Goal: Transaction & Acquisition: Purchase product/service

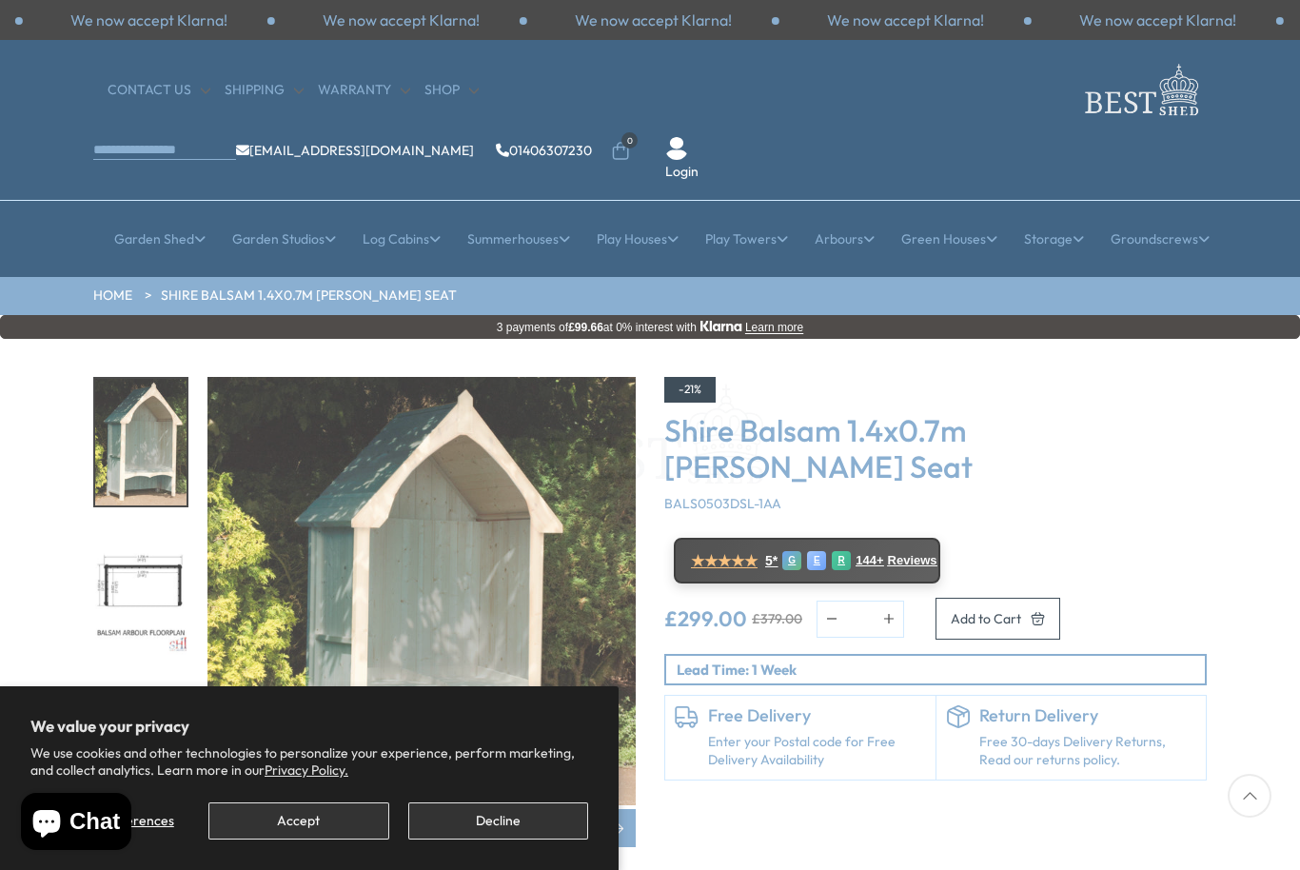
click at [248, 821] on button "Accept" at bounding box center [298, 820] width 180 height 37
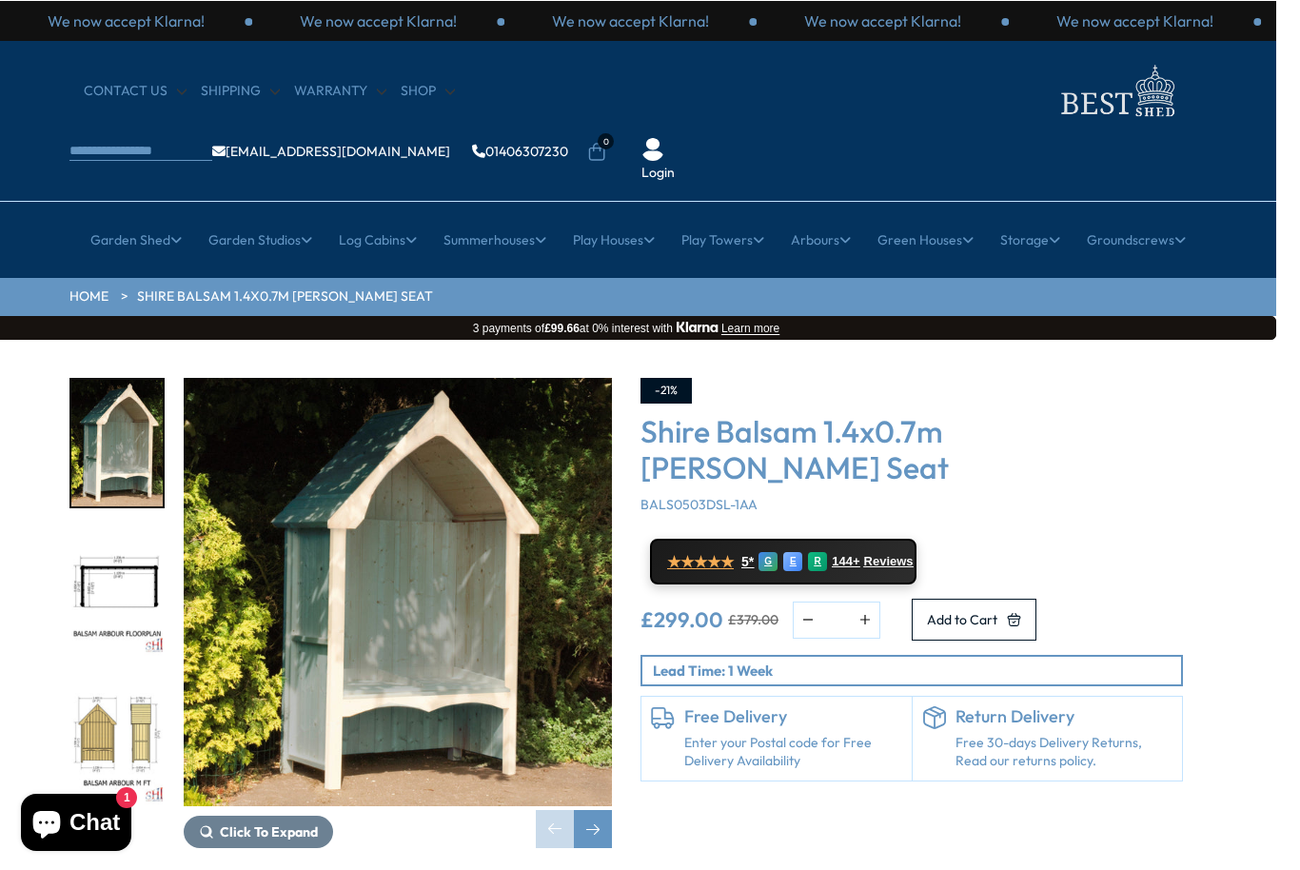
scroll to position [0, 25]
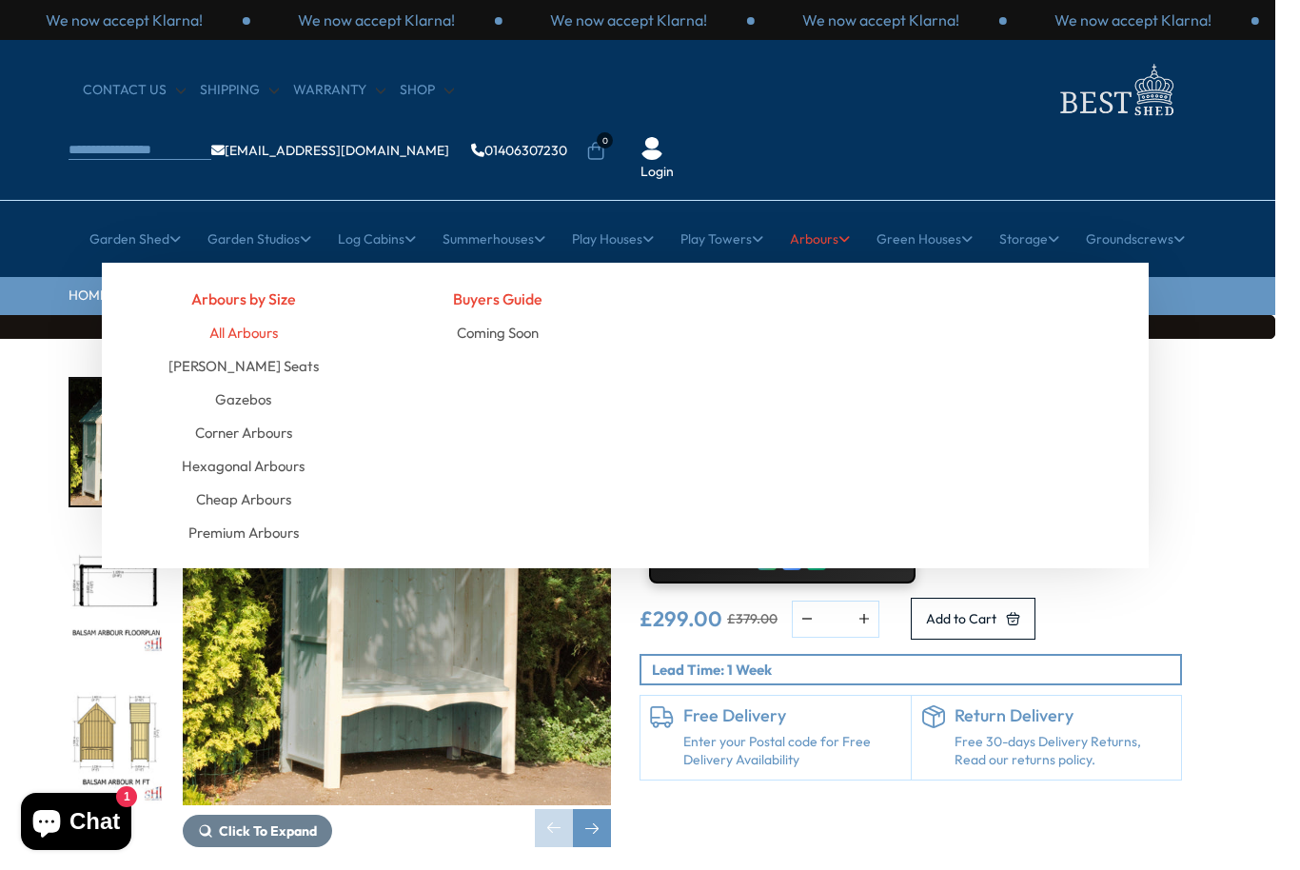
click at [222, 316] on link "All Arbours" at bounding box center [243, 332] width 69 height 33
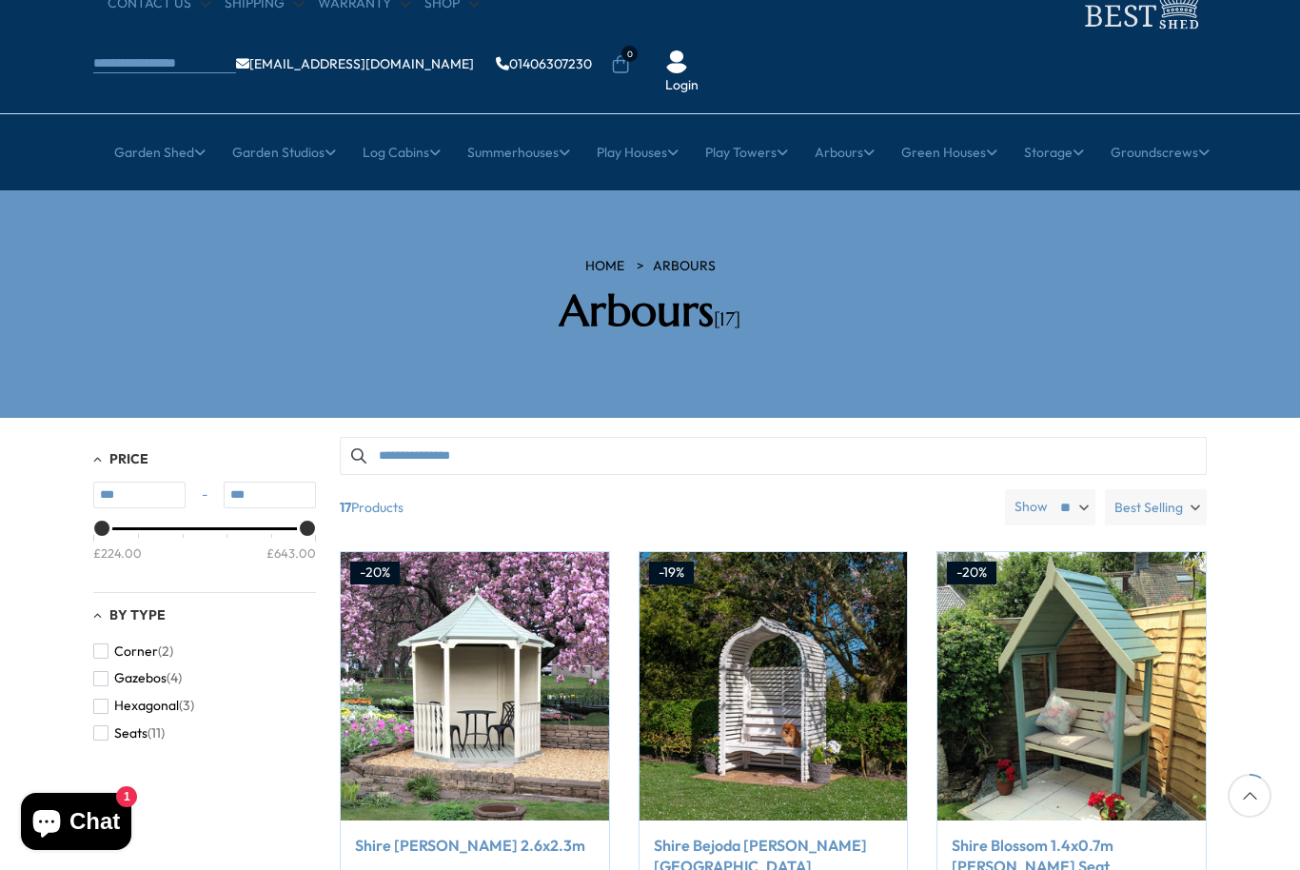
scroll to position [81, 0]
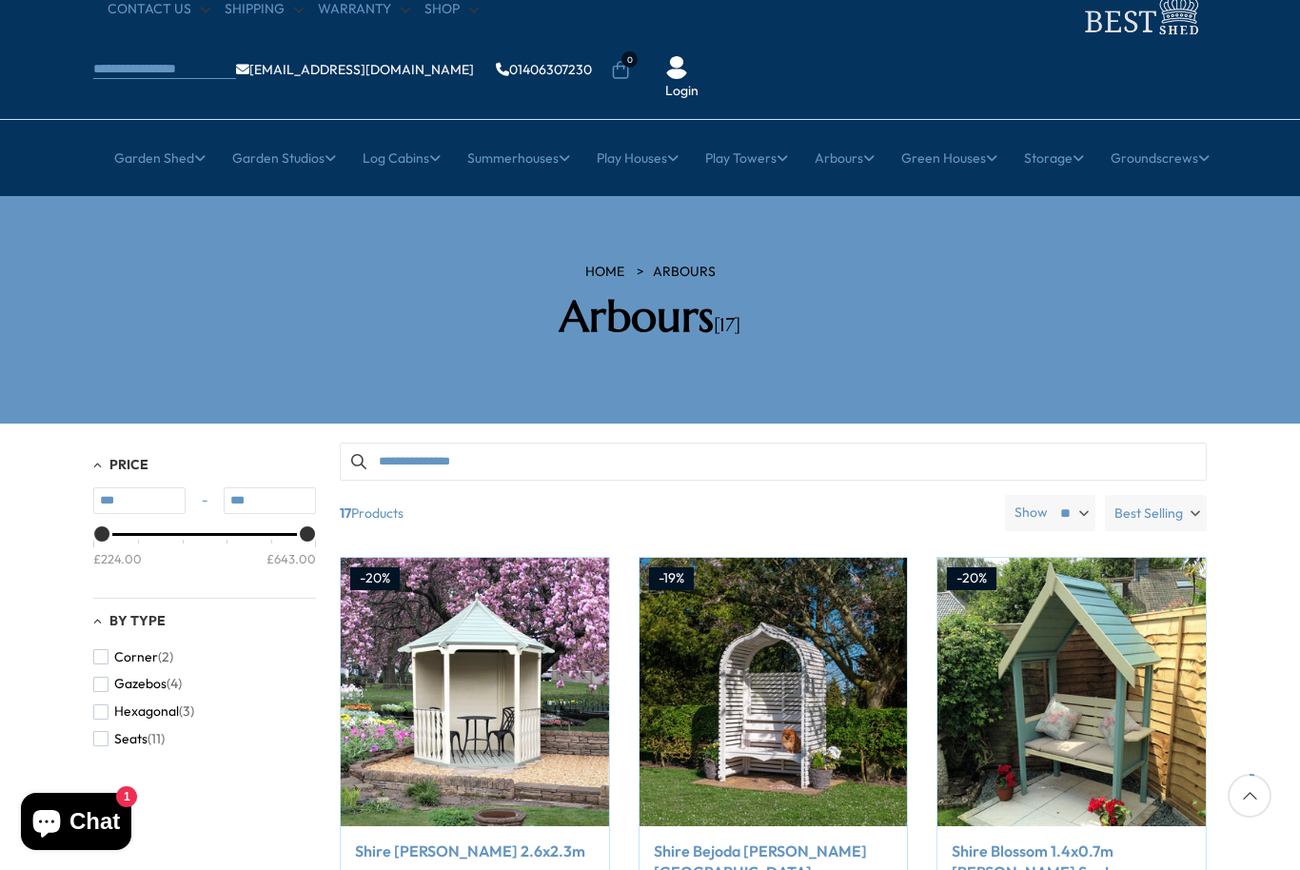
click at [1188, 495] on label "Best Selling" at bounding box center [1156, 513] width 102 height 36
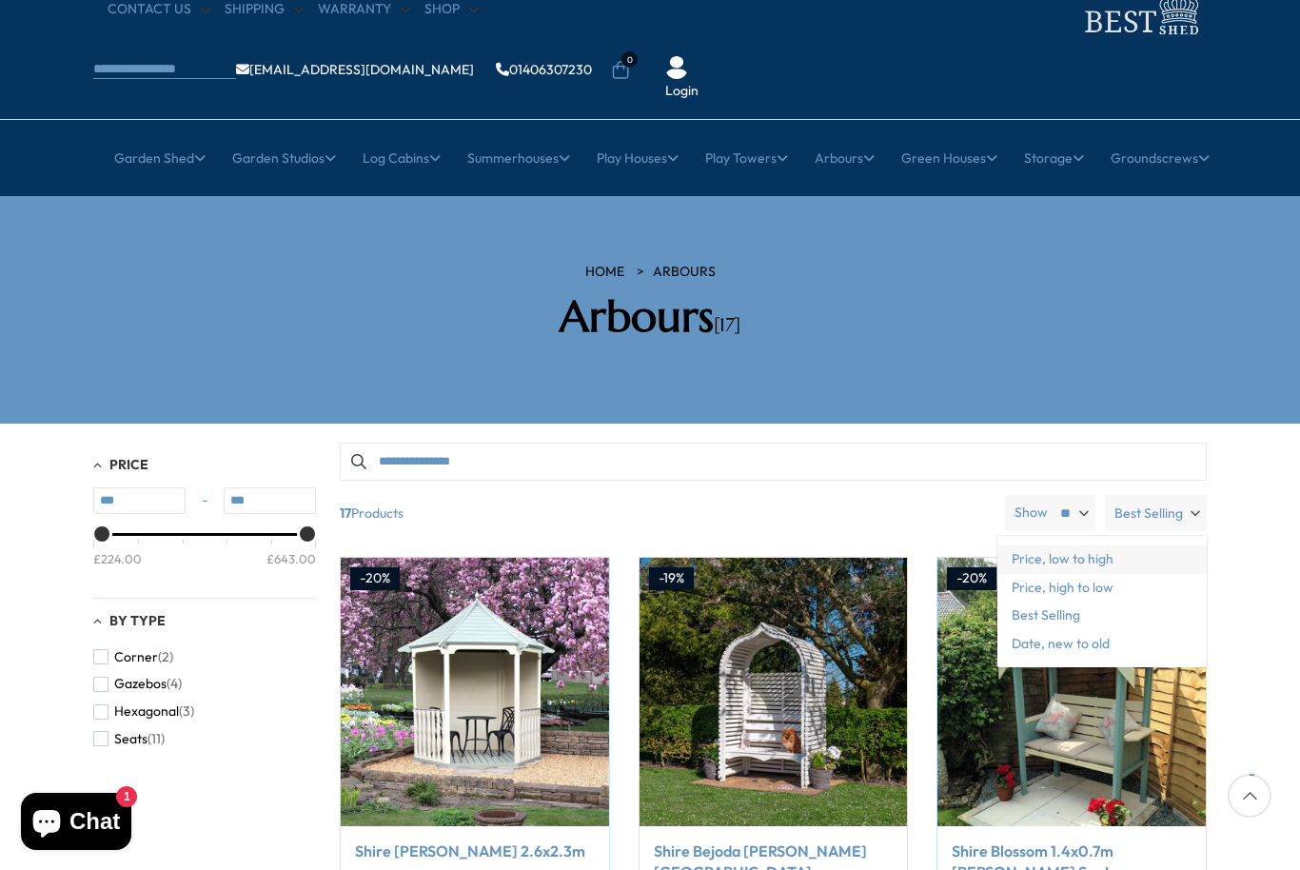
click at [1104, 545] on span "Price, low to high" at bounding box center [1101, 559] width 209 height 29
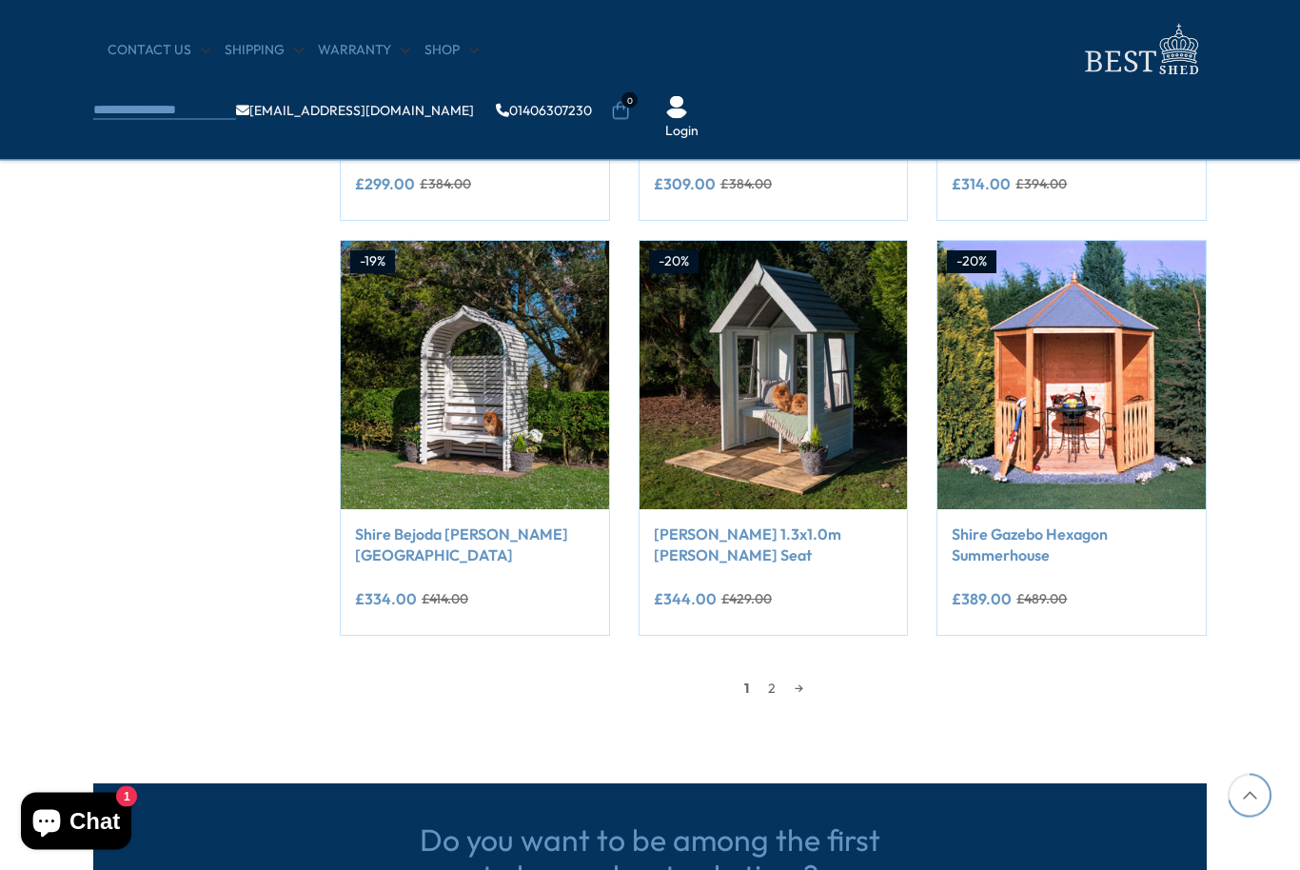
scroll to position [1507, 0]
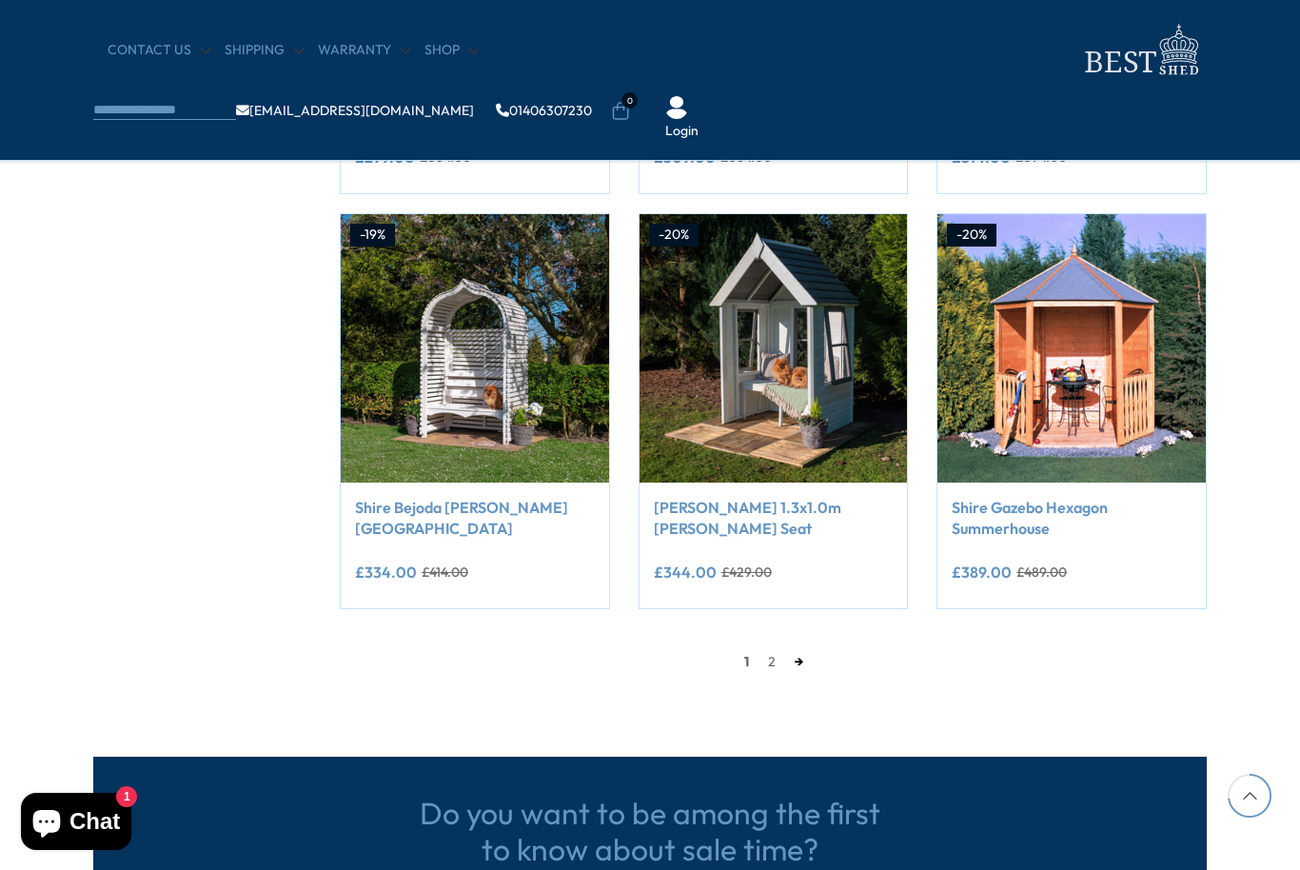
click at [790, 653] on link "→" at bounding box center [799, 661] width 28 height 29
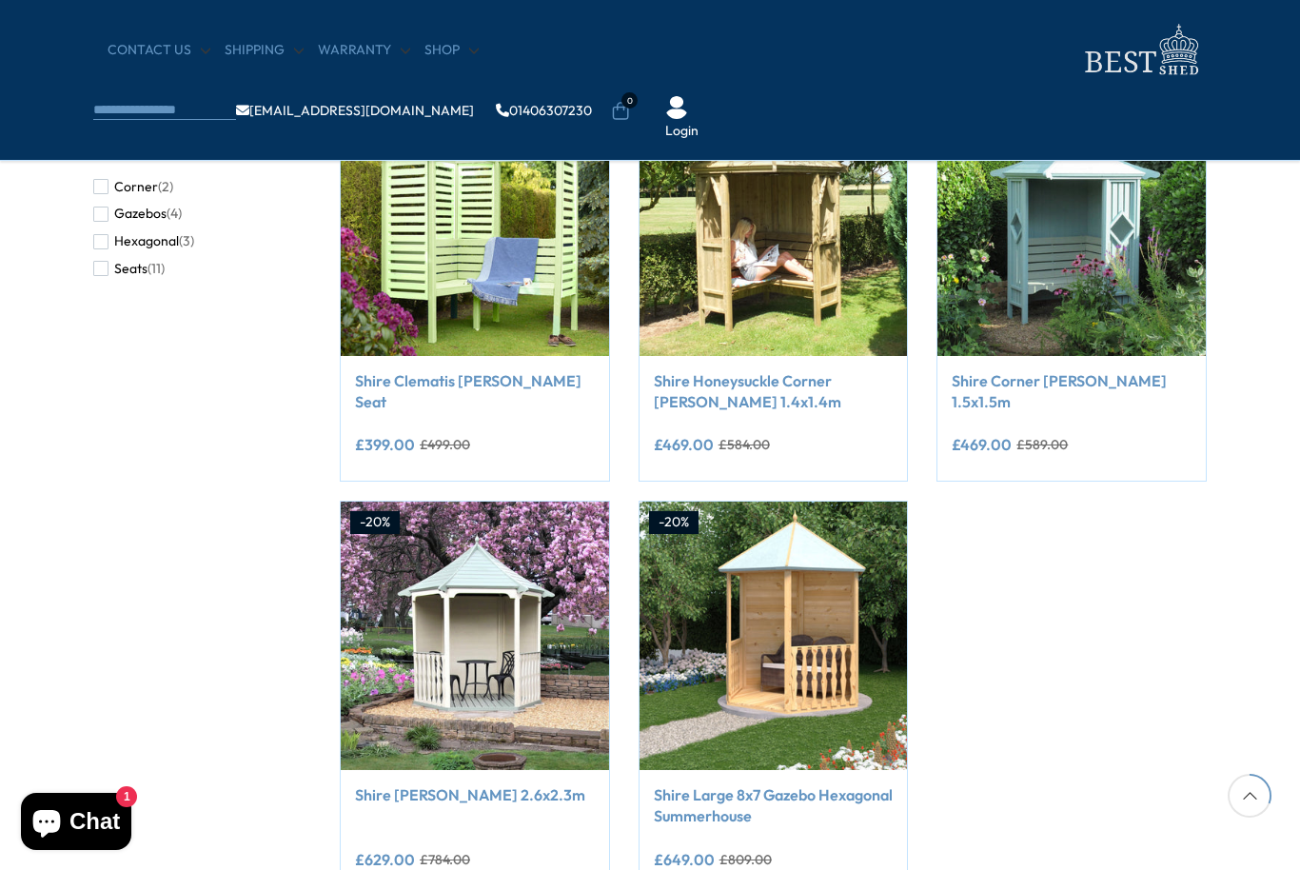
scroll to position [391, 0]
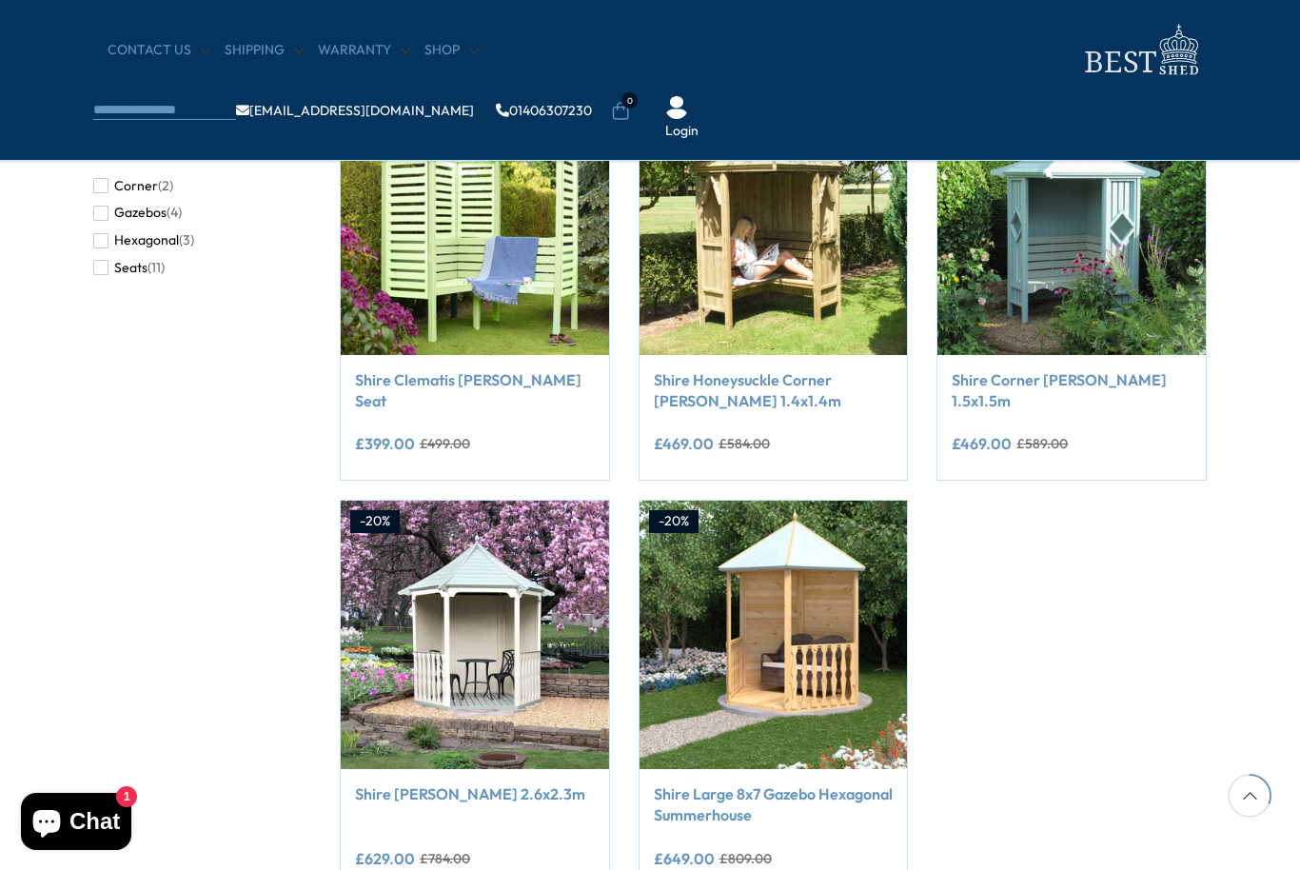
click at [217, 796] on div "Filter By Price *** - *** £224.00 £643.00 By Type Corner (2) Gazebos (4) Hexago…" at bounding box center [650, 464] width 1142 height 1024
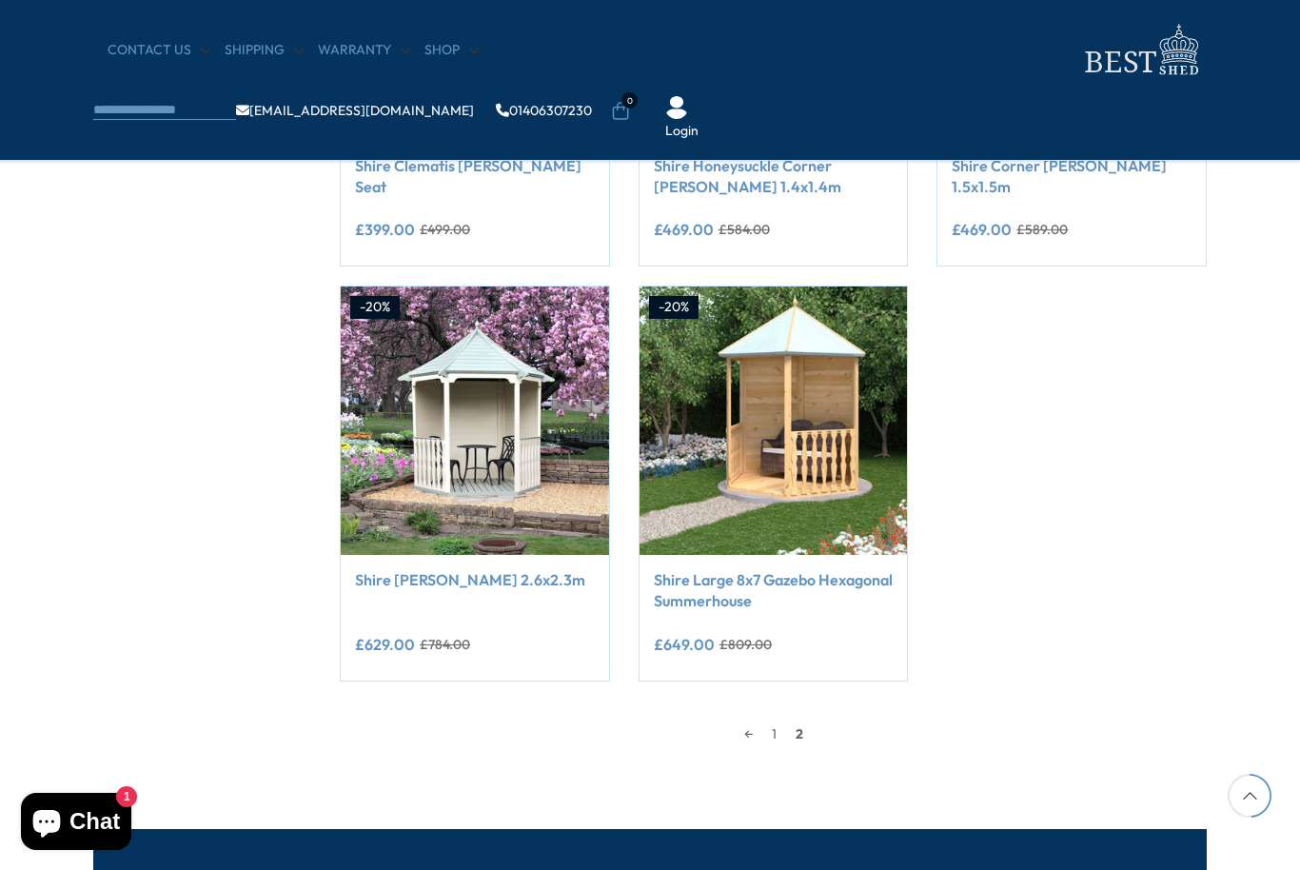
scroll to position [583, 0]
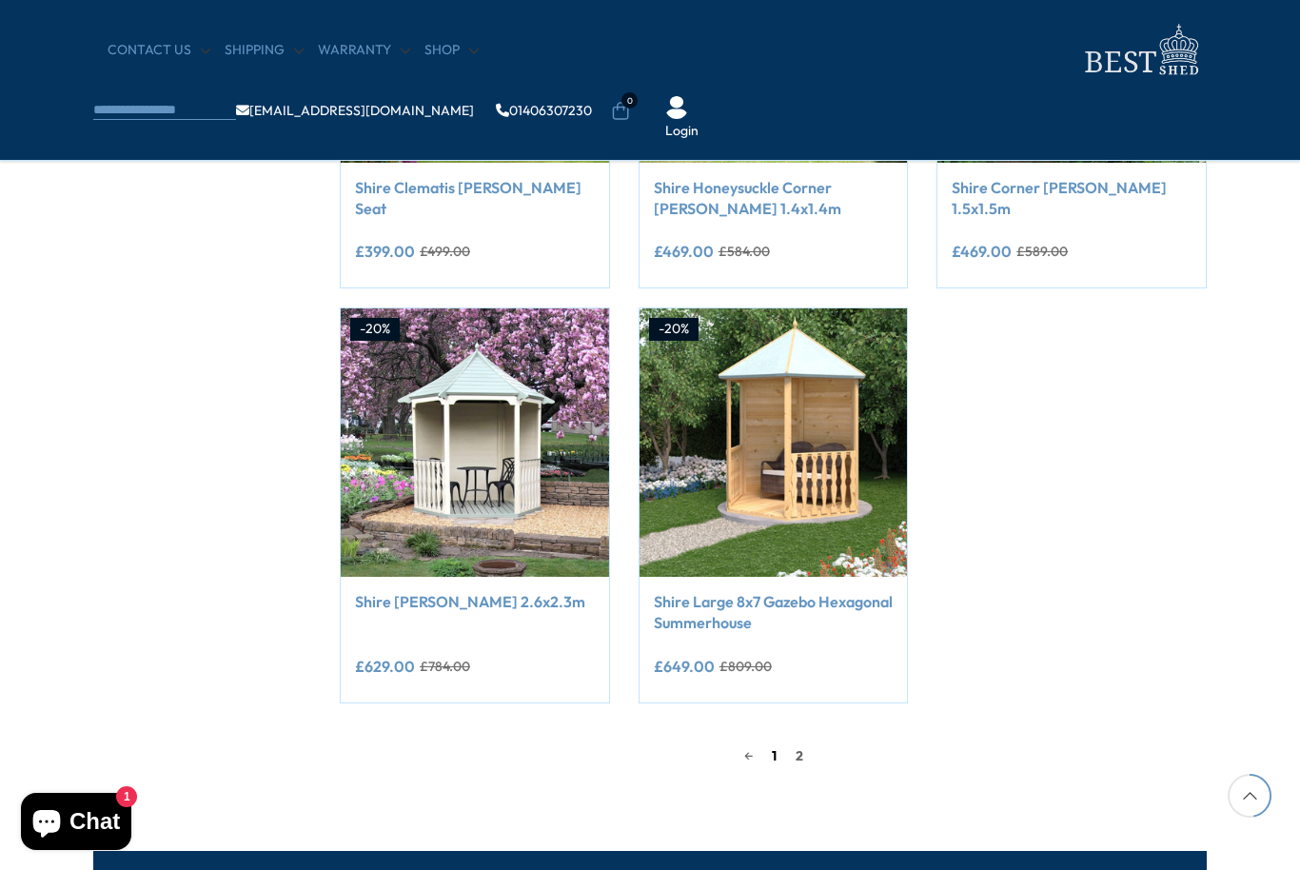
click at [778, 749] on link "1" at bounding box center [774, 755] width 24 height 29
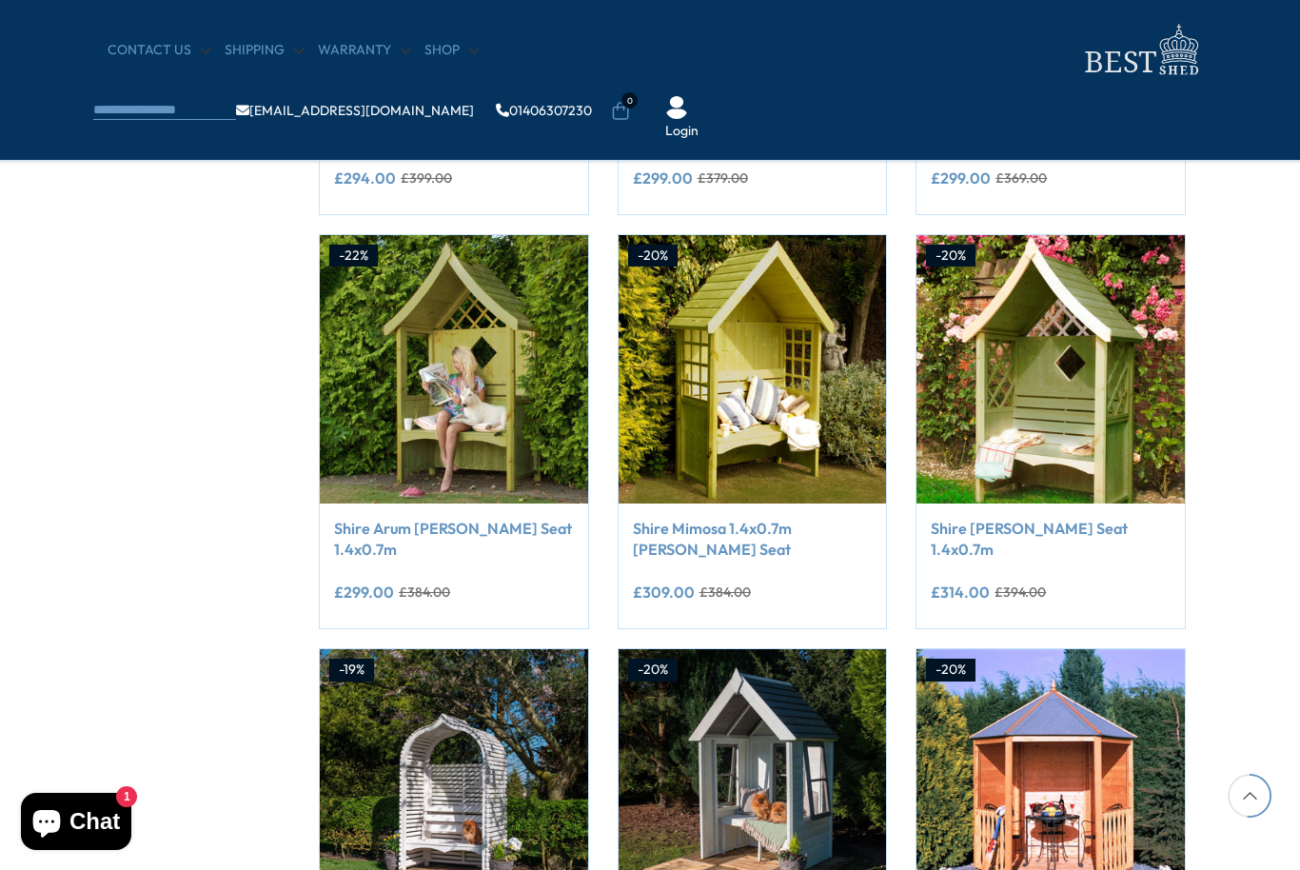
scroll to position [1073, 21]
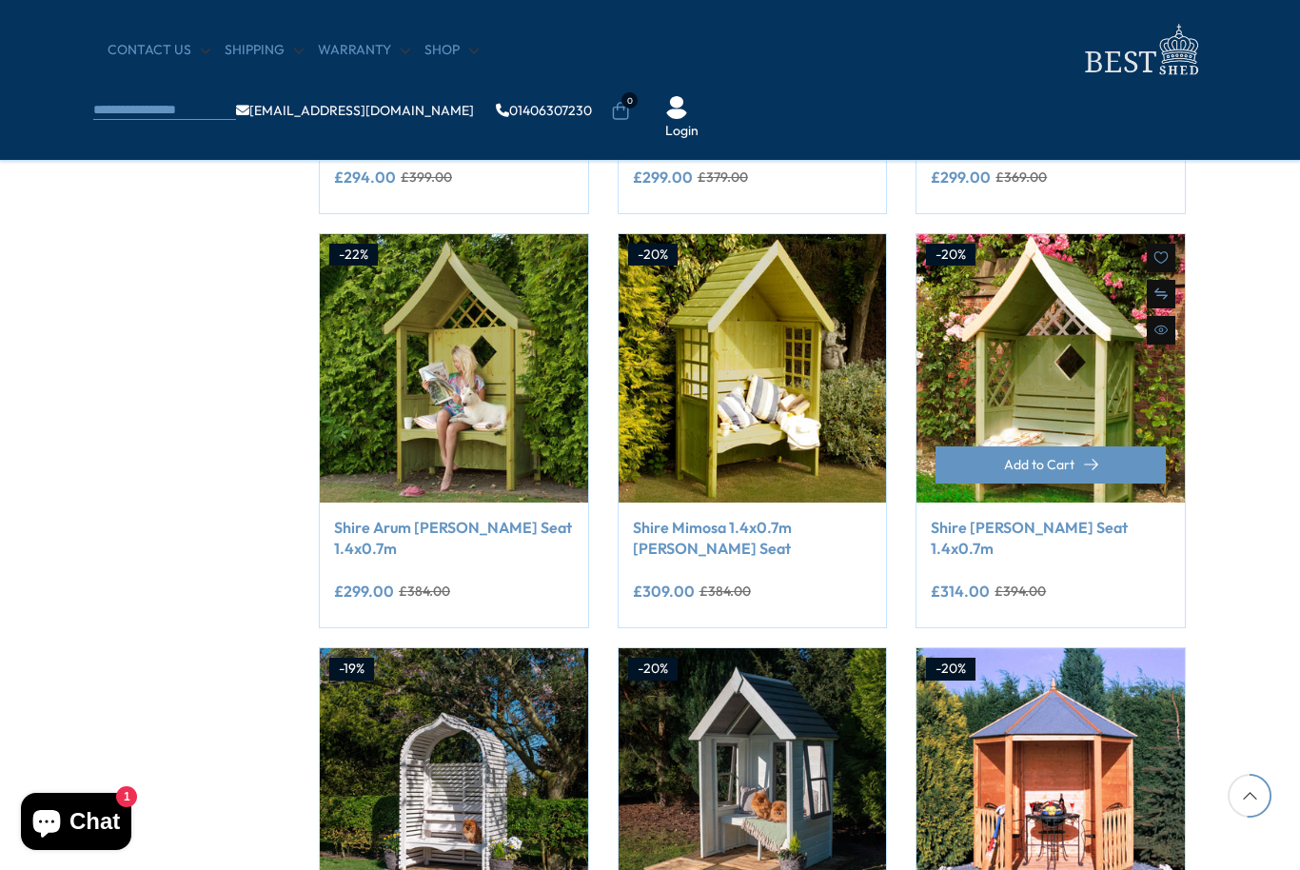
click at [1110, 523] on link "Shire [PERSON_NAME] Seat 1.4x0.7m" at bounding box center [1051, 538] width 240 height 43
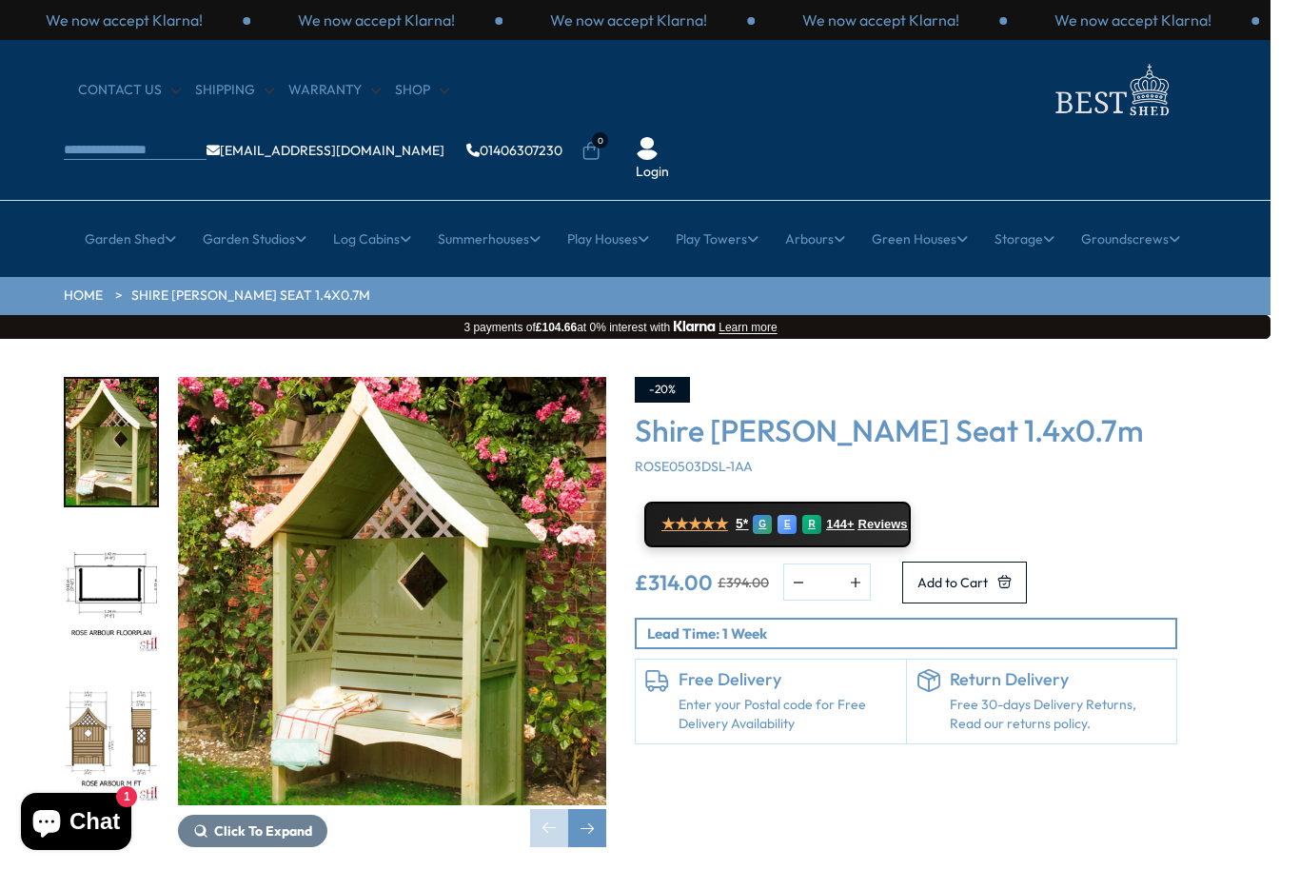
scroll to position [0, 29]
